Goal: Transaction & Acquisition: Purchase product/service

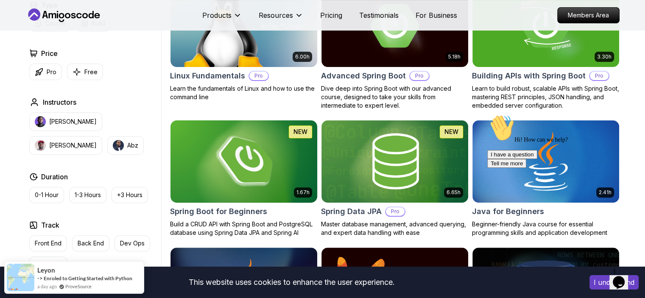
scroll to position [297, 0]
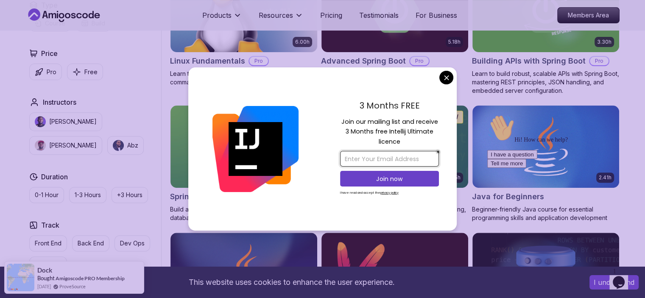
click at [374, 157] on input "email" at bounding box center [389, 159] width 99 height 16
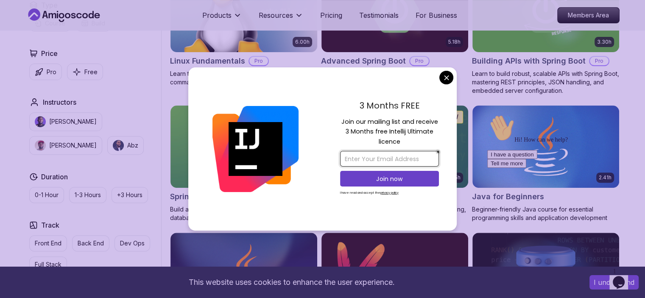
click at [368, 159] on input "email" at bounding box center [389, 159] width 99 height 16
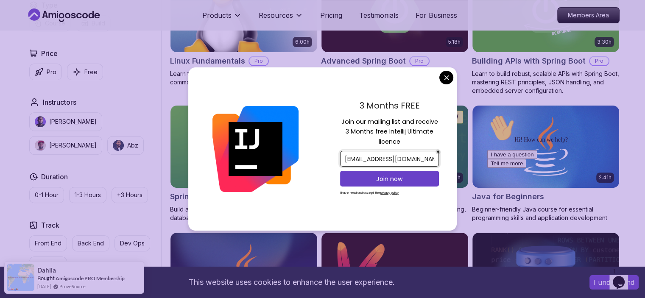
scroll to position [0, 1]
click at [368, 159] on input "[EMAIL_ADDRESS][DOMAIN_NAME]" at bounding box center [389, 159] width 99 height 16
type input "[EMAIL_ADDRESS][DOMAIN_NAME]"
click at [374, 178] on p "Join now" at bounding box center [390, 179] width 80 height 8
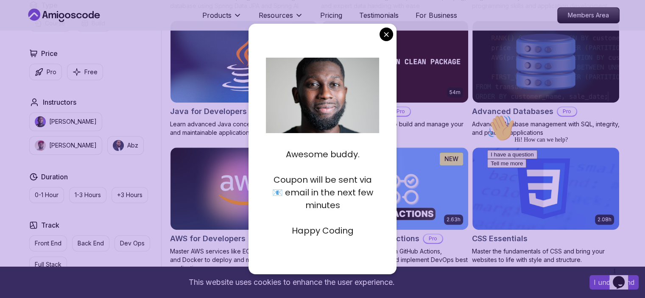
scroll to position [339, 0]
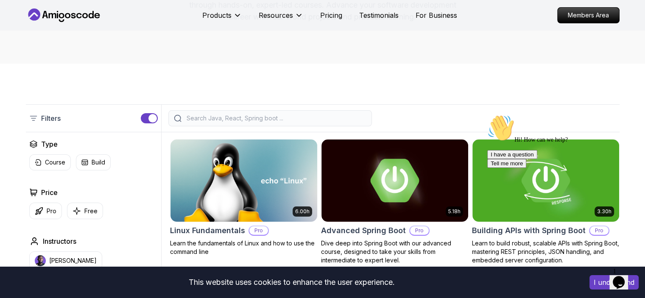
scroll to position [170, 0]
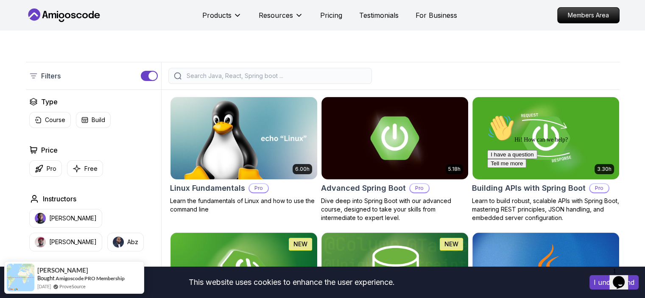
click at [219, 76] on input "search" at bounding box center [276, 76] width 182 height 8
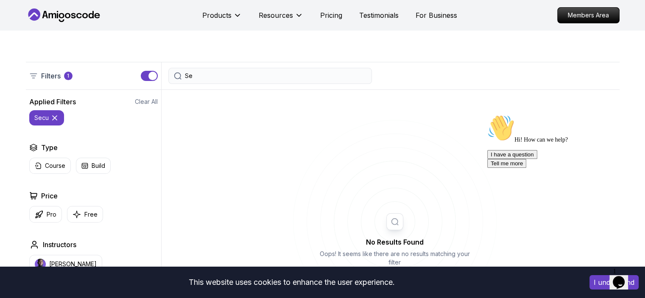
type input "S"
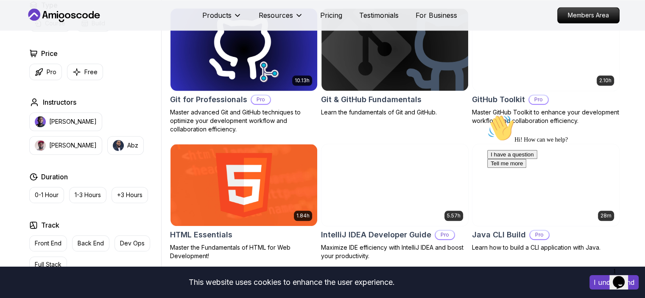
scroll to position [976, 0]
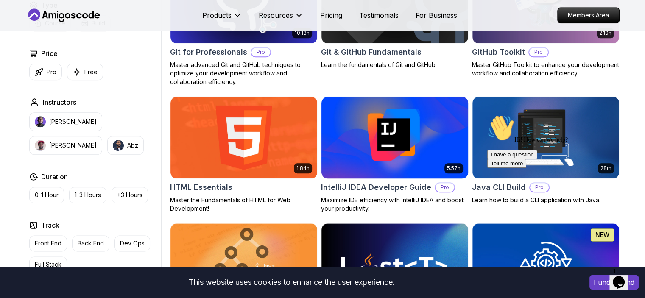
click at [350, 135] on img at bounding box center [395, 138] width 154 height 86
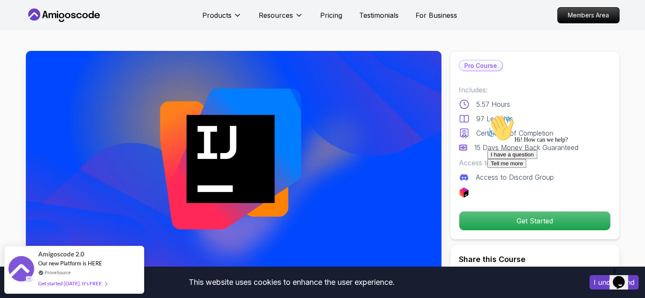
click at [531, 168] on div "I have a question Tell me more" at bounding box center [564, 159] width 153 height 18
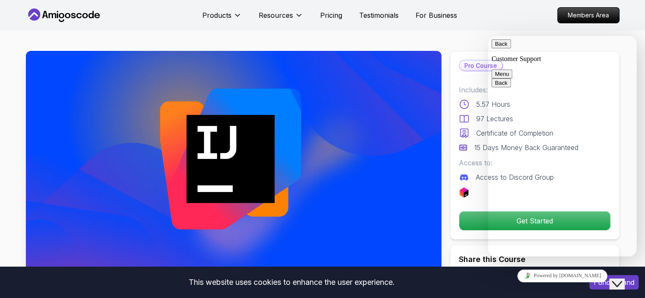
click at [505, 48] on button "Back" at bounding box center [502, 43] width 20 height 9
click at [462, 53] on div "Pro Course Includes: 5.57 Hours 97 Lectures Certificate of Completion 15 Days M…" at bounding box center [535, 145] width 170 height 189
click at [482, 244] on div "Pro Course Includes: 5.57 Hours 97 Lectures Certificate of Completion 15 Days M…" at bounding box center [535, 213] width 170 height 325
click at [619, 279] on button "Close Chat This icon closes the chat window." at bounding box center [617, 284] width 15 height 11
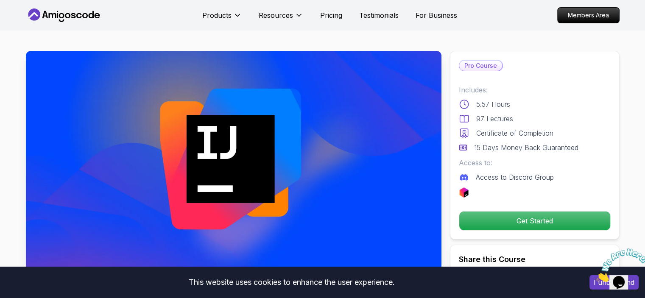
click at [491, 64] on p "Pro Course" at bounding box center [481, 66] width 43 height 10
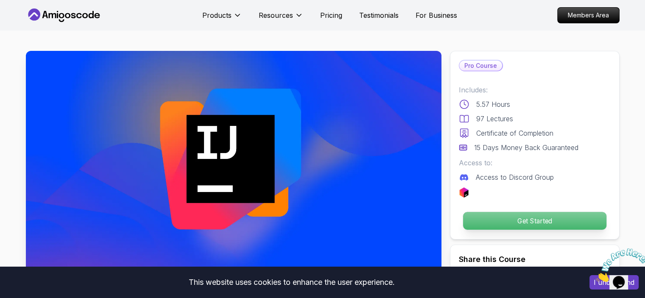
click at [536, 224] on p "Get Started" at bounding box center [534, 221] width 143 height 18
